Goal: Transaction & Acquisition: Purchase product/service

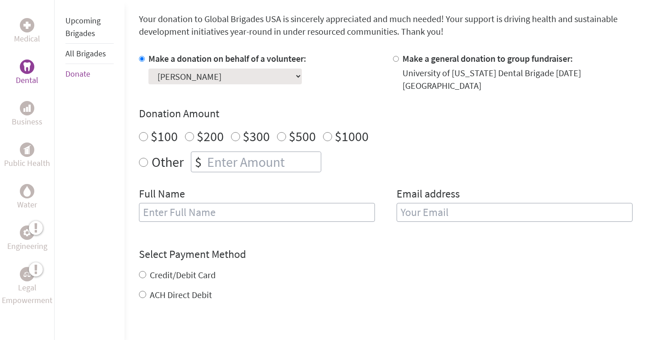
radio input "true"
click at [248, 161] on input "number" at bounding box center [262, 162] width 115 height 20
type input "1105"
click at [461, 122] on div "Donation Amount $100 $200 $300 $500 $1000 Other $ 1105" at bounding box center [385, 139] width 493 height 66
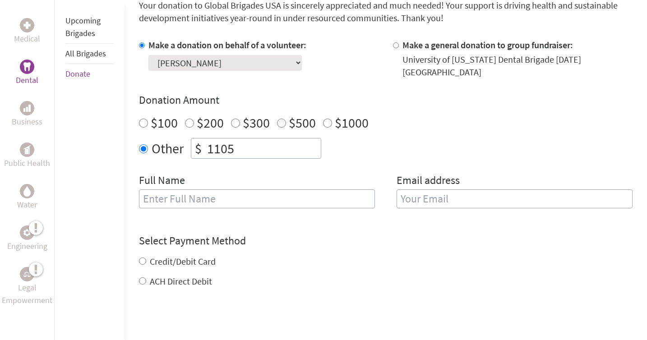
scroll to position [286, 0]
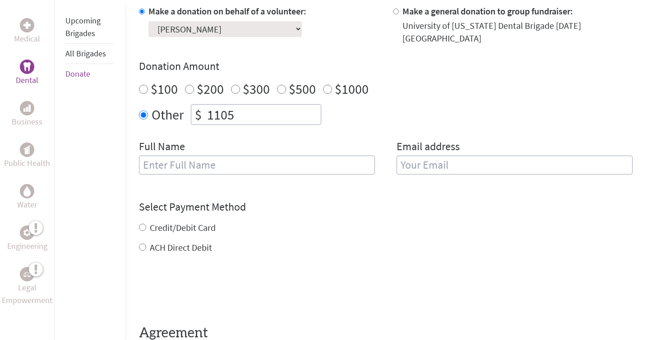
click at [295, 168] on input "text" at bounding box center [257, 165] width 236 height 19
type input "[PERSON_NAME]"
type input "[EMAIL_ADDRESS][DOMAIN_NAME]"
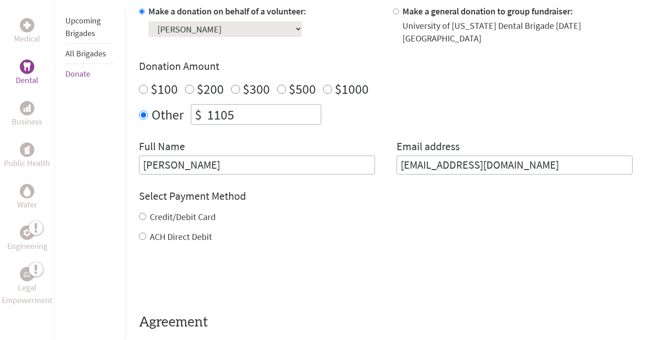
click at [320, 206] on div "Select Payment Method NOTE: American Express is not accepted. Please proceed no…" at bounding box center [385, 216] width 493 height 54
click at [142, 216] on input "Credit/Debit Card" at bounding box center [142, 216] width 7 height 7
radio input "true"
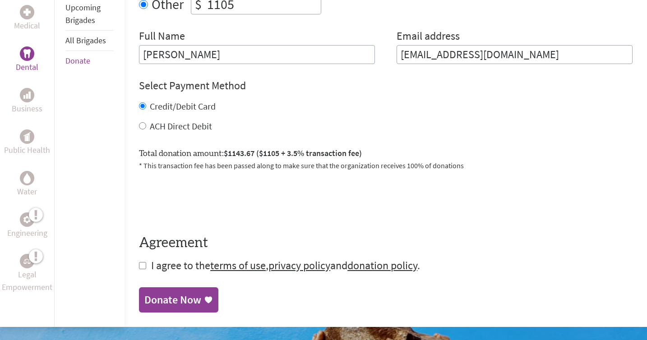
scroll to position [403, 0]
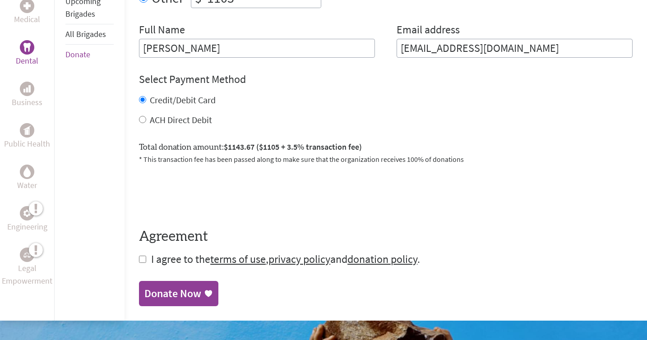
click at [141, 261] on input "checkbox" at bounding box center [142, 259] width 7 height 7
checkbox input "true"
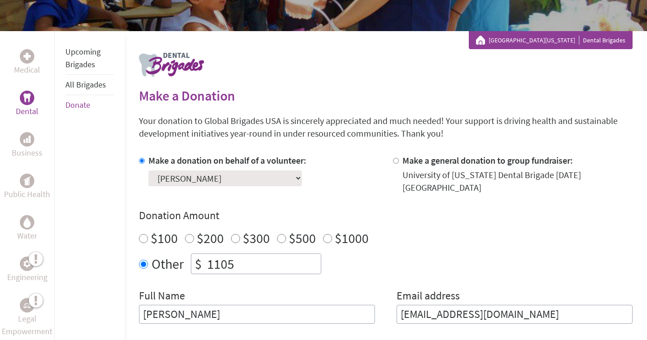
scroll to position [136, 0]
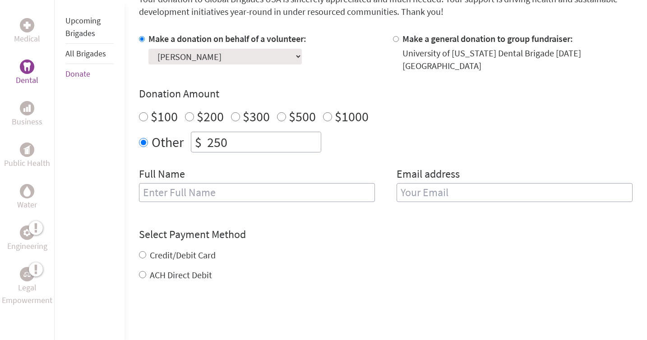
scroll to position [259, 0]
click at [242, 138] on input "250" at bounding box center [262, 142] width 115 height 20
type input "2"
type input "1105"
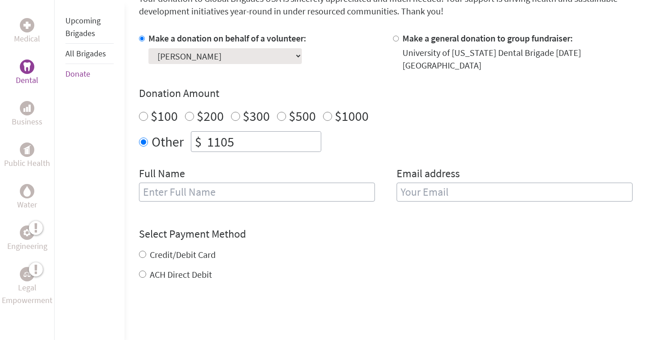
click at [336, 278] on div "ACH Direct Debit" at bounding box center [385, 274] width 493 height 13
click at [232, 193] on input "text" at bounding box center [257, 192] width 236 height 19
type input "[PERSON_NAME]"
type input "[EMAIL_ADDRESS][DOMAIN_NAME]"
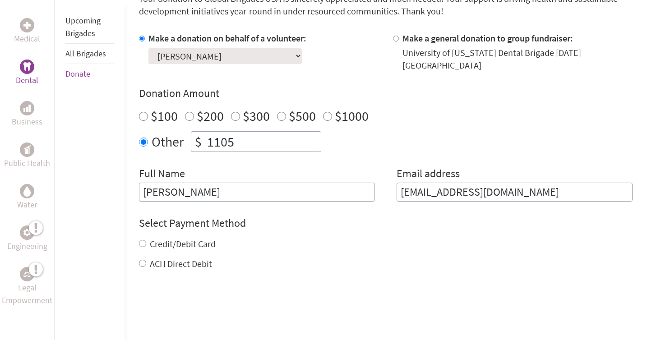
click at [187, 244] on label "Credit/Debit Card" at bounding box center [183, 243] width 66 height 11
click at [146, 244] on input "Credit/Debit Card" at bounding box center [142, 243] width 7 height 7
radio input "true"
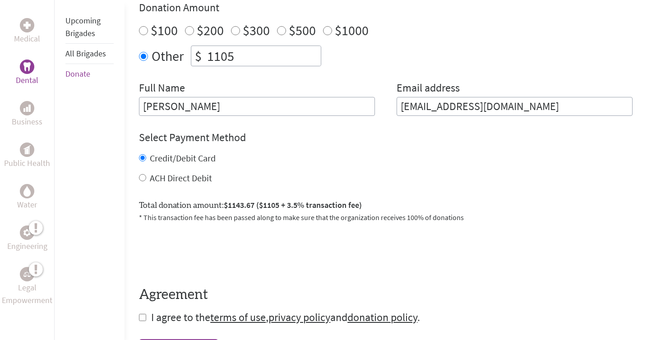
scroll to position [346, 0]
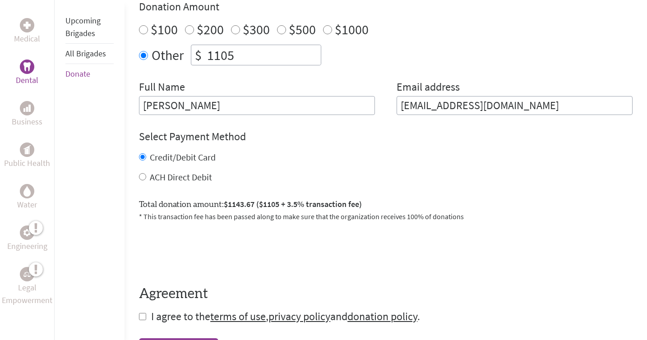
click at [244, 58] on input "1105" at bounding box center [262, 55] width 115 height 20
click at [340, 149] on div "Select Payment Method NOTE: American Express is not accepted. Please proceed no…" at bounding box center [385, 156] width 493 height 54
drag, startPoint x: 257, startPoint y: 60, endPoint x: 215, endPoint y: 54, distance: 42.8
click at [215, 54] on input "1000" at bounding box center [262, 55] width 115 height 20
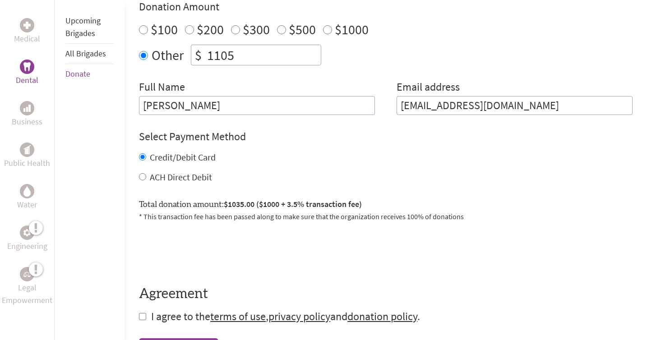
type input "1105"
click at [328, 178] on div "ACH Direct Debit" at bounding box center [385, 177] width 493 height 13
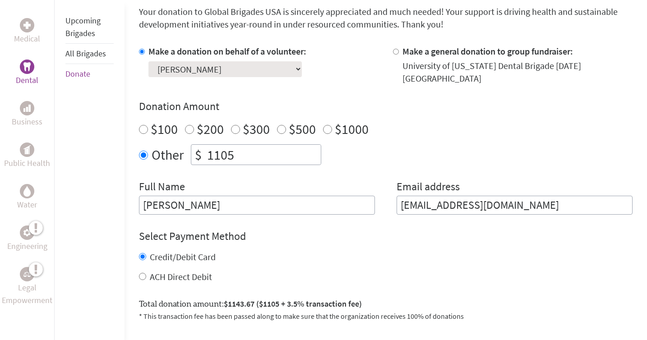
scroll to position [120, 0]
